Goal: Task Accomplishment & Management: Complete application form

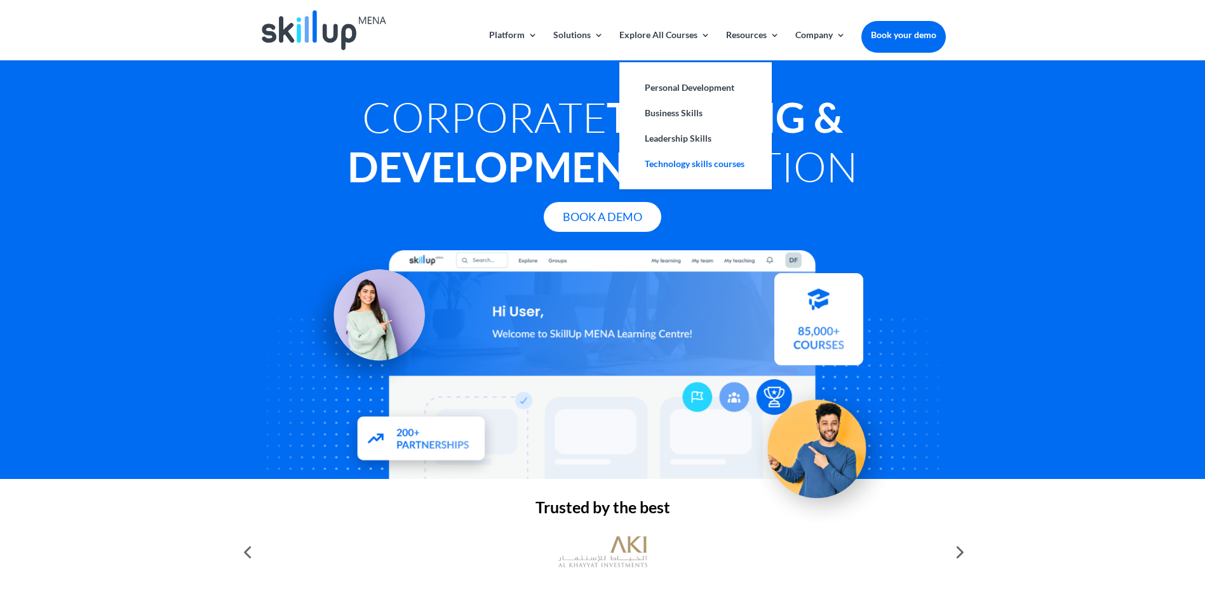
click at [678, 160] on link "Technology skills courses" at bounding box center [695, 163] width 127 height 25
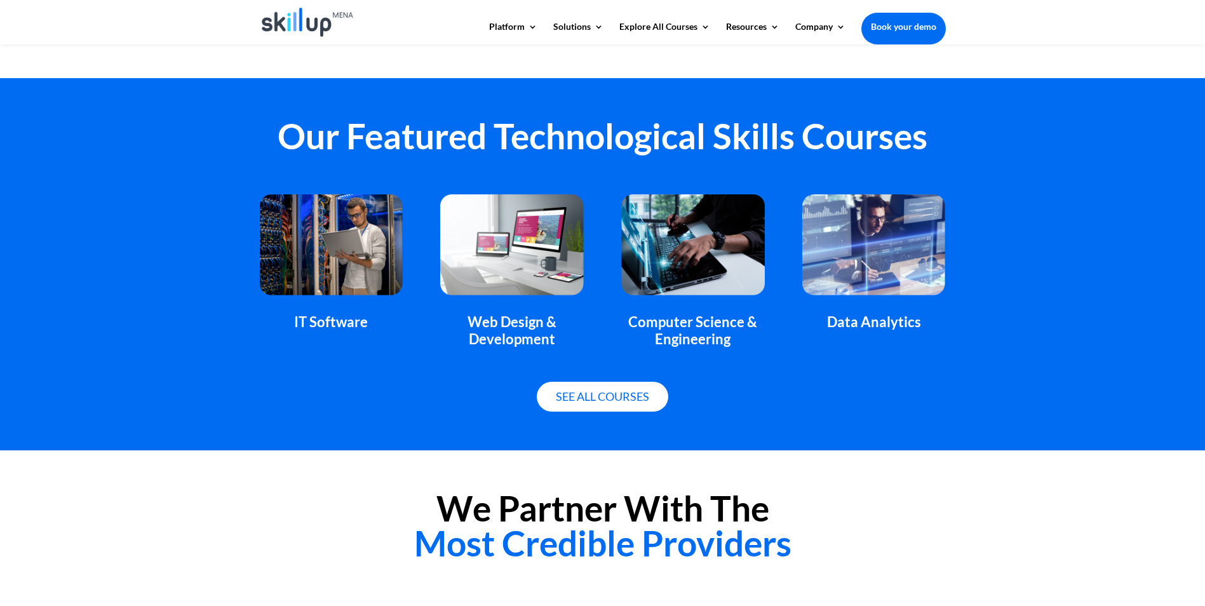
scroll to position [733, 0]
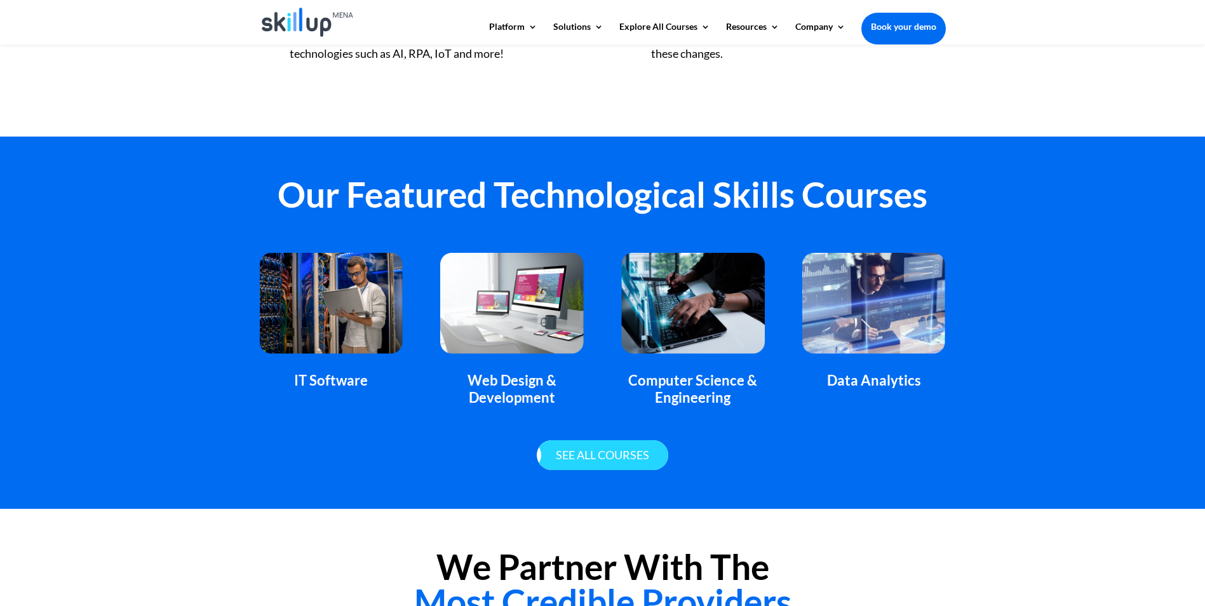
click at [592, 456] on link "See all courses" at bounding box center [603, 455] width 132 height 30
